Goal: Task Accomplishment & Management: Manage account settings

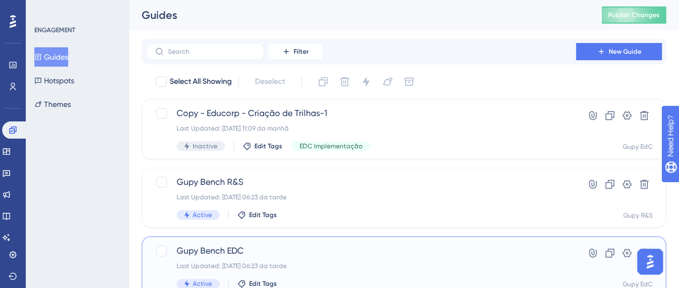
click at [232, 248] on span "Gupy Bench EDC" at bounding box center [361, 250] width 369 height 13
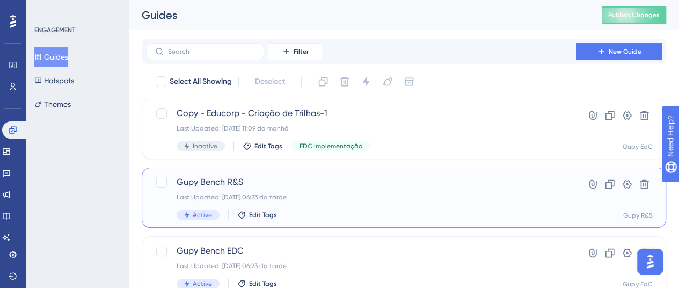
click at [224, 183] on span "Gupy Bench R&S" at bounding box center [361, 181] width 369 height 13
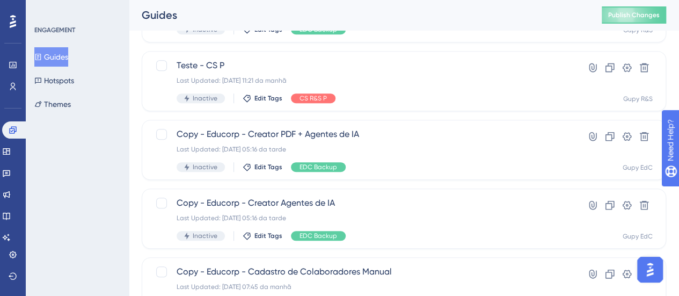
scroll to position [537, 0]
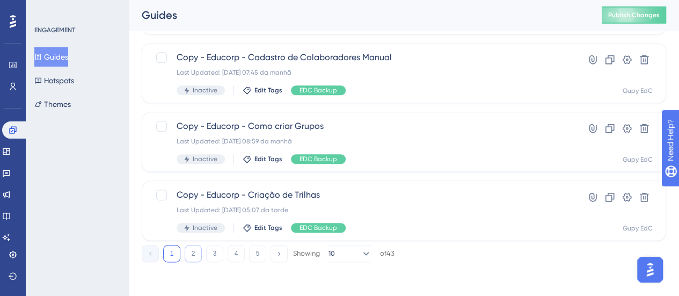
click at [196, 249] on button "2" at bounding box center [193, 253] width 17 height 17
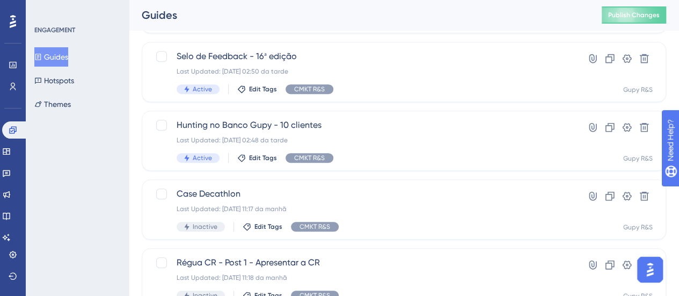
scroll to position [322, 0]
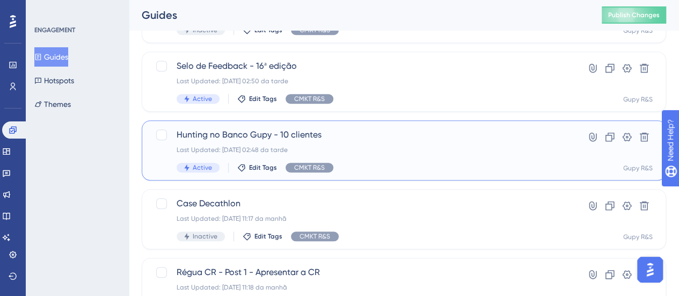
click at [258, 133] on span "Hunting no Banco Gupy - 10 clientes" at bounding box center [361, 134] width 369 height 13
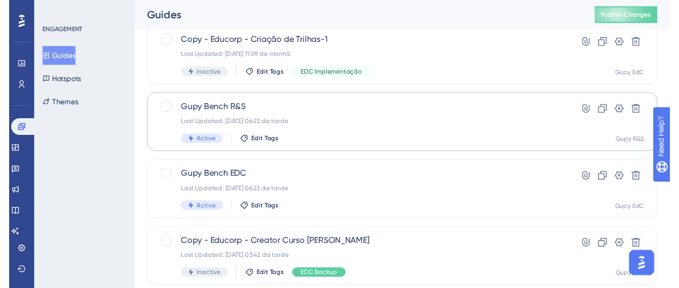
scroll to position [19, 0]
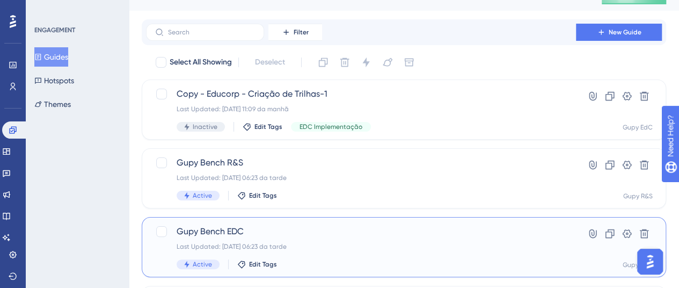
click at [236, 226] on span "Gupy Bench EDC" at bounding box center [361, 231] width 369 height 13
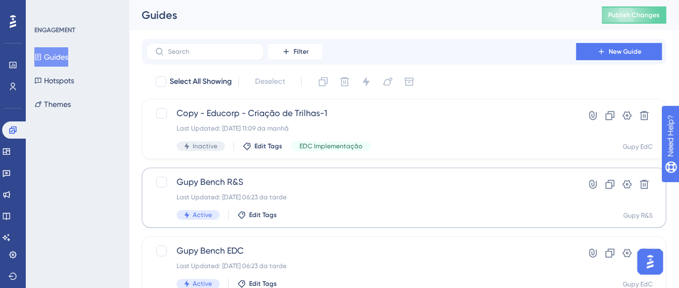
scroll to position [19, 0]
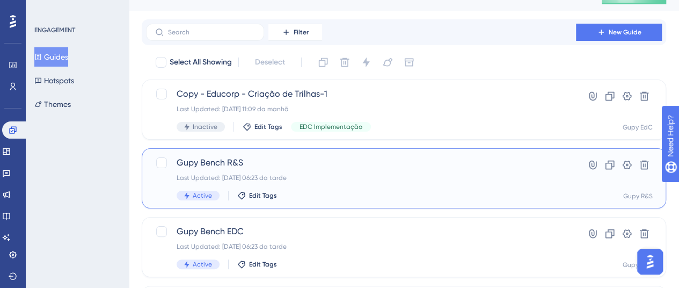
click at [214, 160] on span "Gupy Bench R&S" at bounding box center [361, 162] width 369 height 13
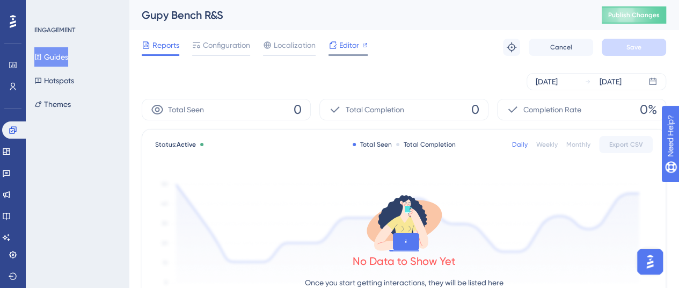
click at [337, 46] on div "Editor" at bounding box center [347, 45] width 39 height 13
click at [227, 41] on span "Configuration" at bounding box center [226, 45] width 47 height 13
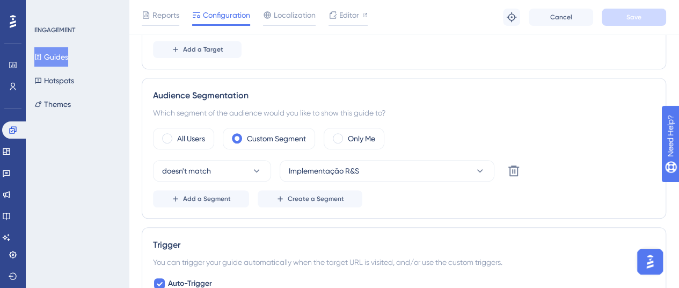
scroll to position [322, 0]
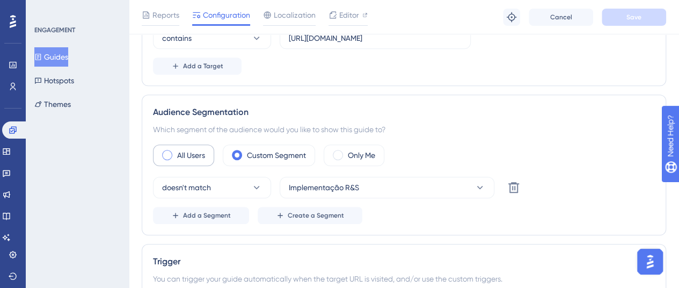
click at [211, 156] on div "All Users" at bounding box center [183, 154] width 61 height 21
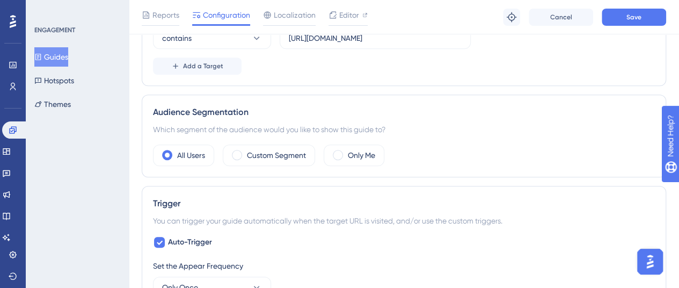
click at [326, 106] on div "Audience Segmentation" at bounding box center [404, 112] width 502 height 13
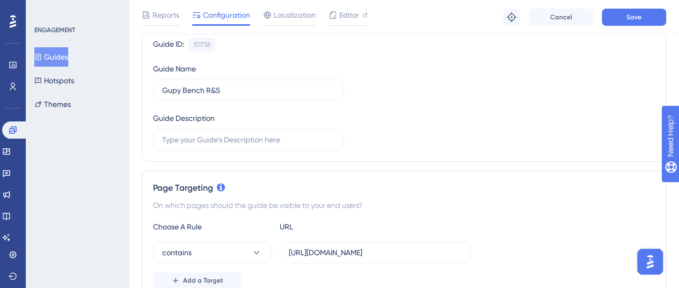
scroll to position [107, 0]
click at [634, 21] on button "Save" at bounding box center [633, 17] width 64 height 17
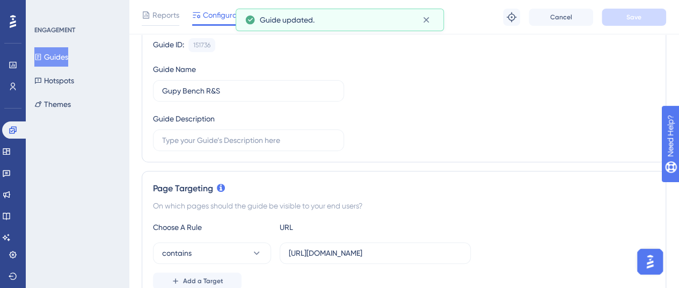
scroll to position [0, 0]
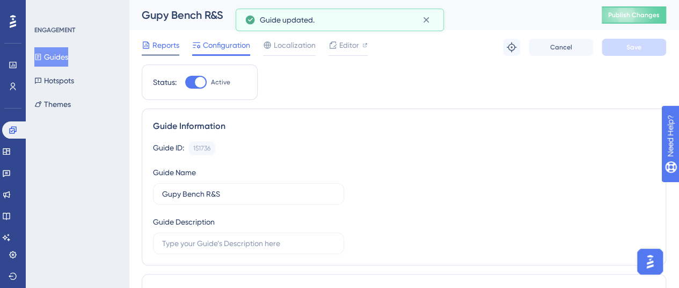
click at [157, 49] on span "Reports" at bounding box center [165, 45] width 27 height 13
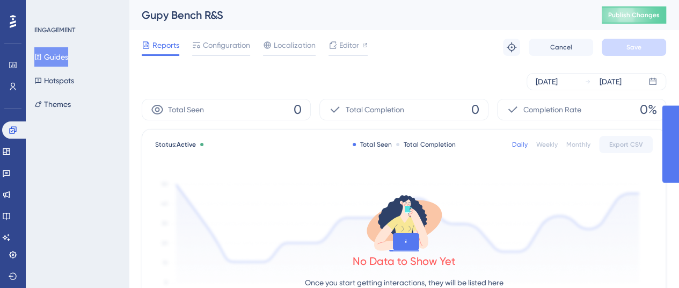
click at [61, 55] on button "Guides" at bounding box center [51, 56] width 34 height 19
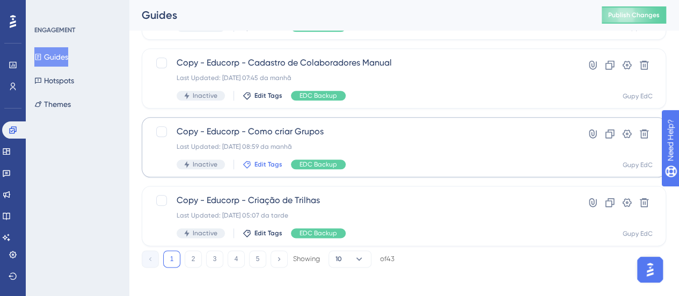
scroll to position [537, 0]
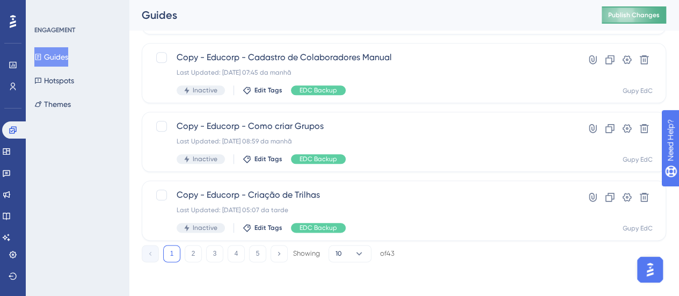
click at [634, 16] on button "Publish Changes" at bounding box center [633, 14] width 64 height 17
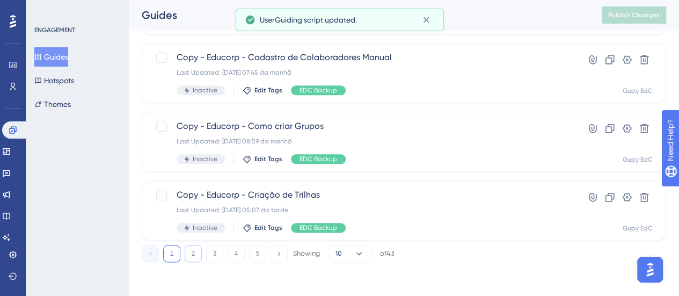
click at [188, 251] on button "2" at bounding box center [193, 253] width 17 height 17
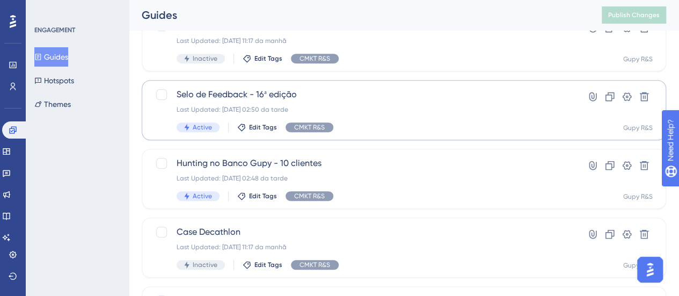
scroll to position [268, 0]
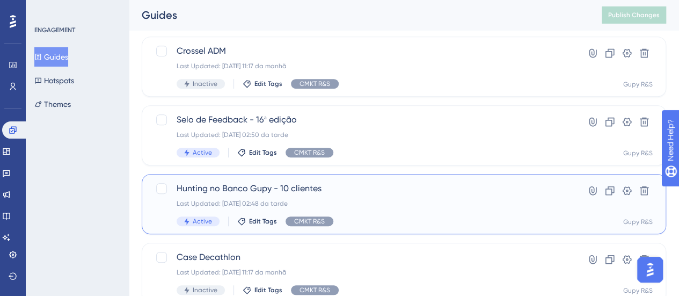
click at [238, 192] on span "Hunting no Banco Gupy - 10 clientes" at bounding box center [361, 188] width 369 height 13
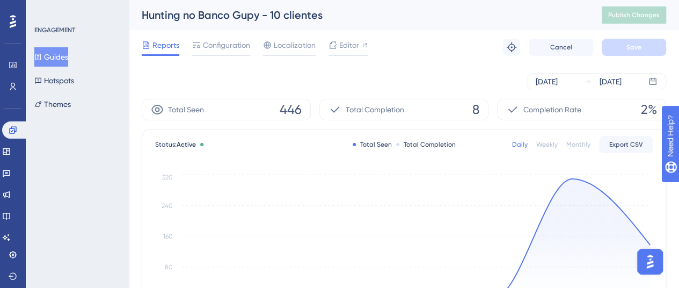
click at [222, 43] on span "Configuration" at bounding box center [226, 45] width 47 height 13
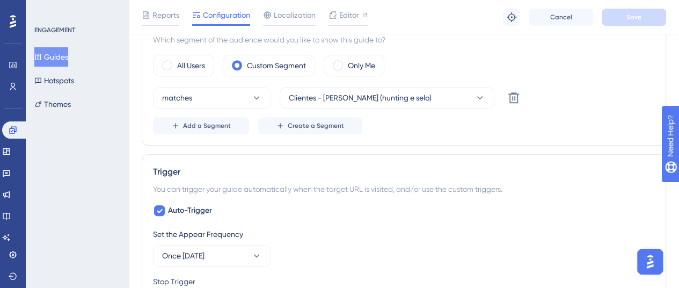
scroll to position [143, 0]
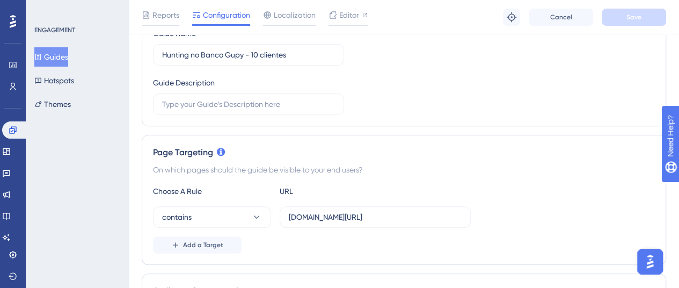
click at [68, 58] on button "Guides" at bounding box center [51, 56] width 34 height 19
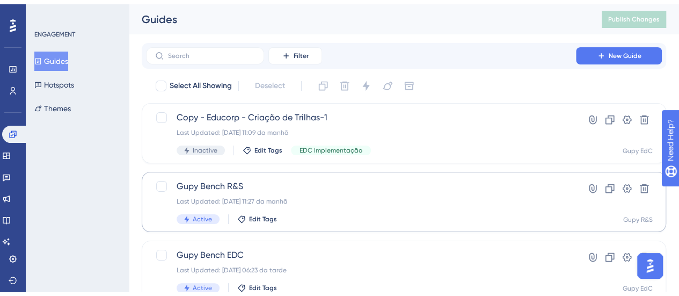
scroll to position [54, 0]
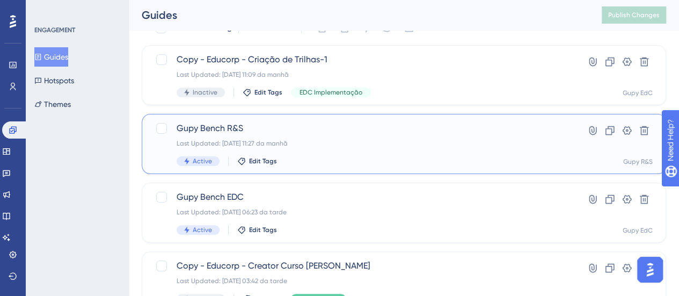
click at [226, 128] on span "Gupy Bench R&S" at bounding box center [361, 128] width 369 height 13
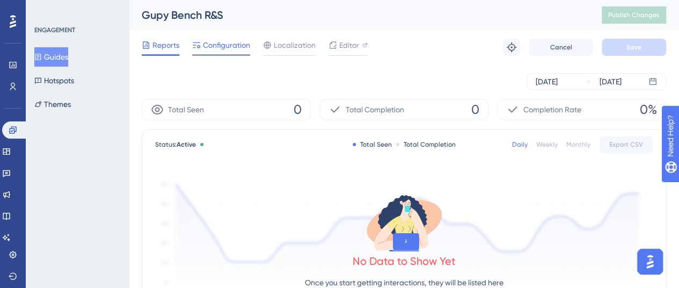
click at [216, 46] on span "Configuration" at bounding box center [226, 45] width 47 height 13
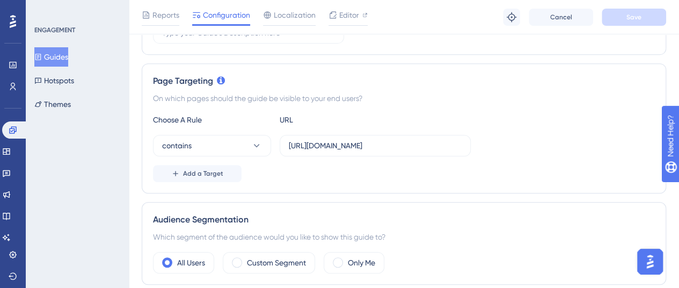
scroll to position [268, 0]
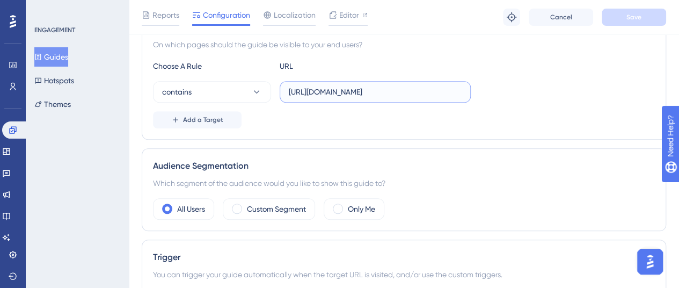
click at [313, 93] on input "https://gupy.io/companies/" at bounding box center [375, 92] width 173 height 12
click at [315, 96] on input "https://gupy.io/companies/" at bounding box center [375, 92] width 173 height 12
type input "gupy.io/companies/"
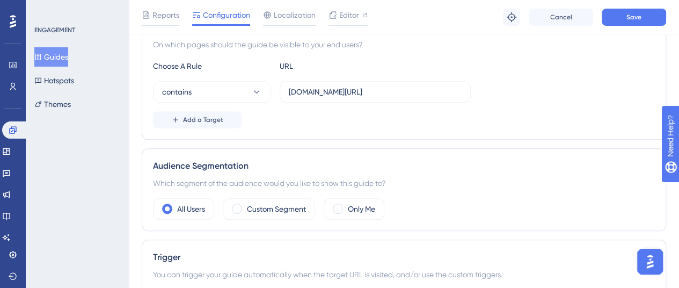
click at [322, 115] on div "Add a Target" at bounding box center [404, 119] width 502 height 17
click at [643, 17] on button "Save" at bounding box center [633, 17] width 64 height 17
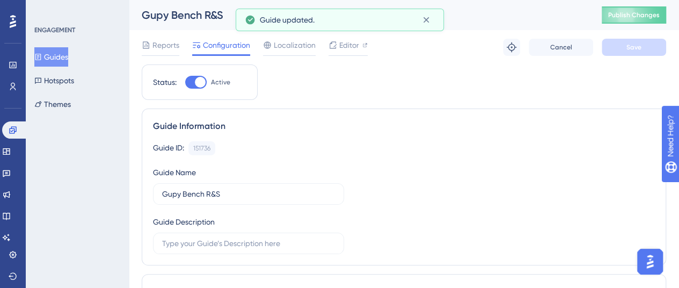
scroll to position [0, 0]
click at [644, 12] on button "Publish Changes" at bounding box center [633, 14] width 64 height 17
click at [170, 39] on span "Reports" at bounding box center [165, 45] width 27 height 13
